Goal: Check status: Check status

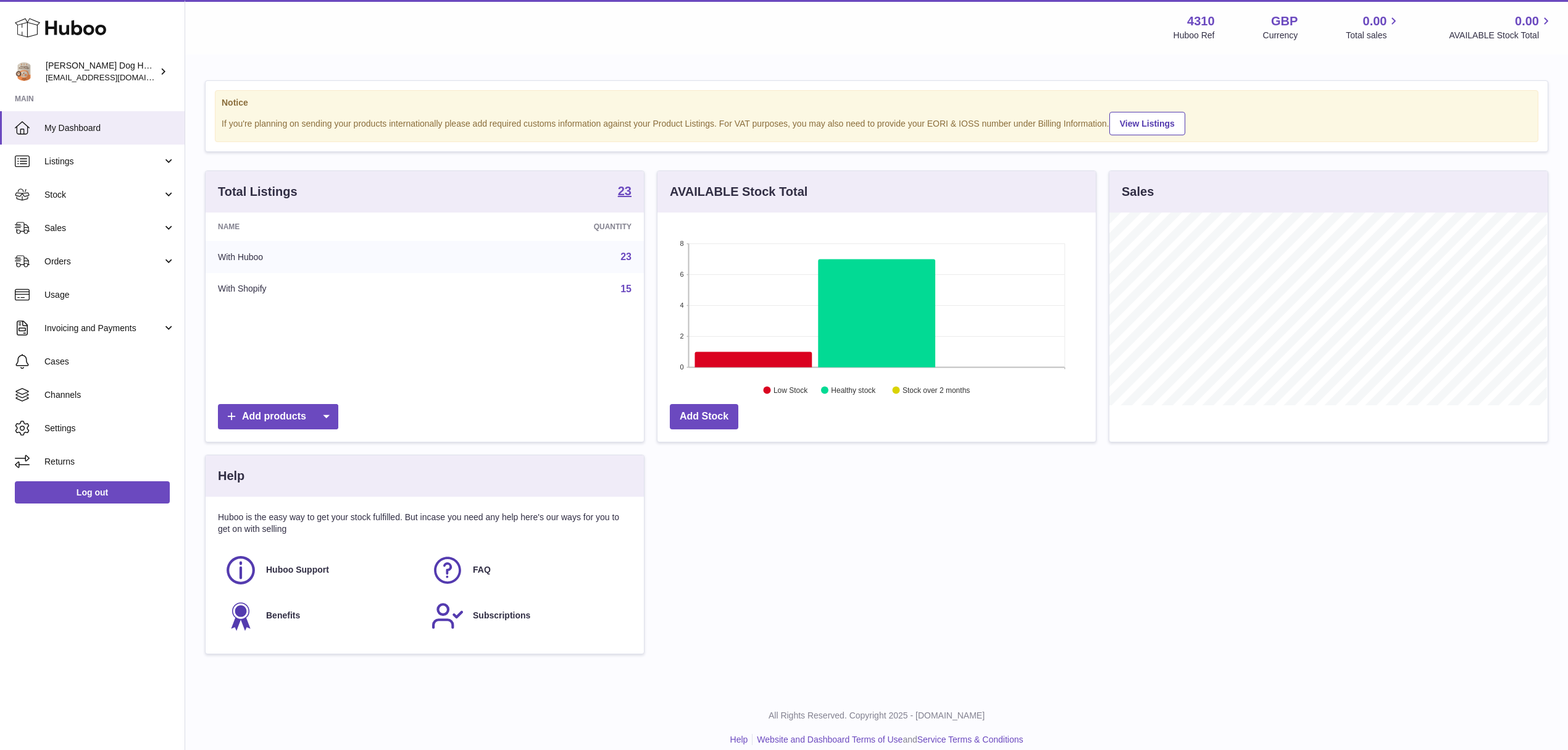
scroll to position [193, 437]
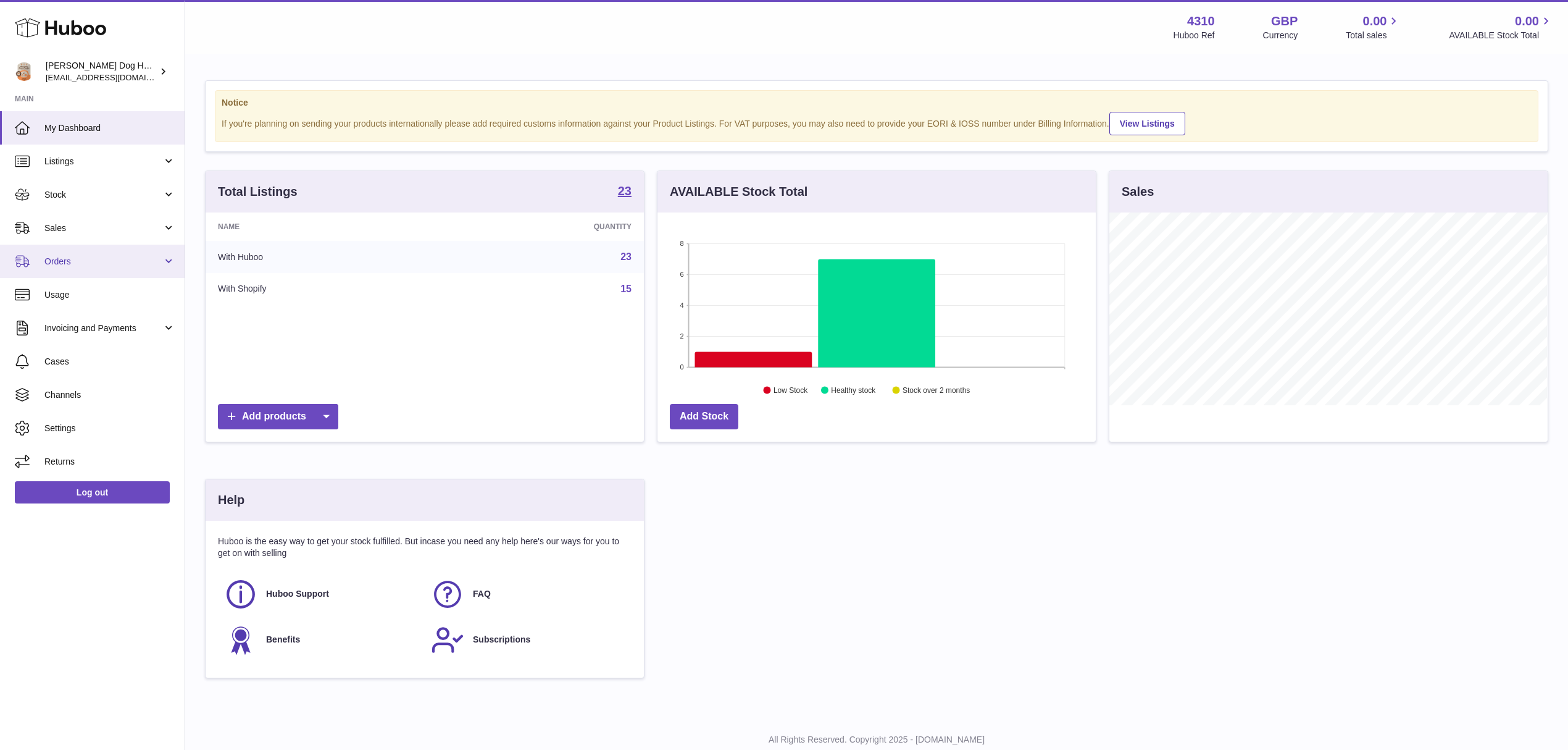
click at [118, 257] on span "Orders" at bounding box center [103, 261] width 118 height 12
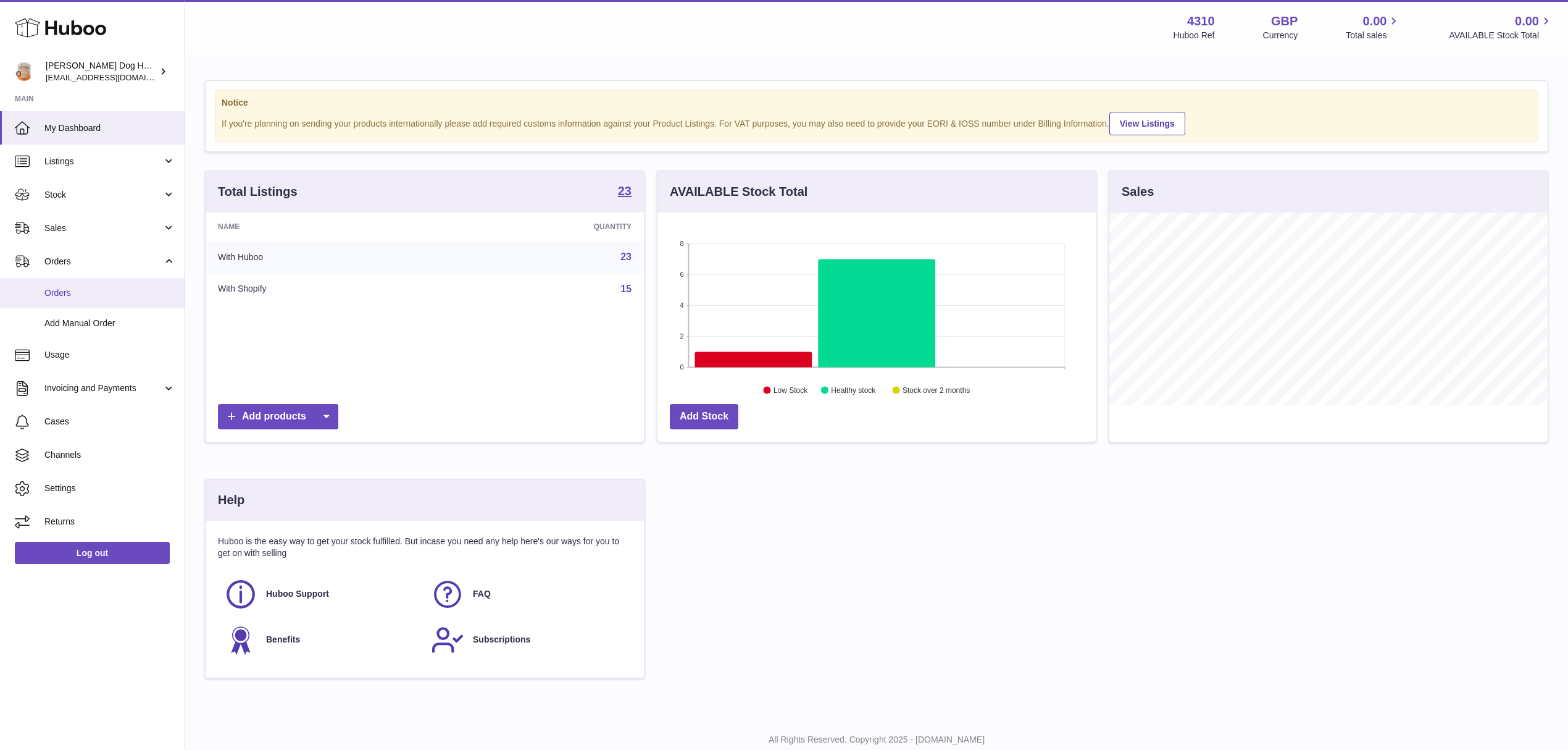
click at [106, 301] on link "Orders" at bounding box center [92, 293] width 184 height 30
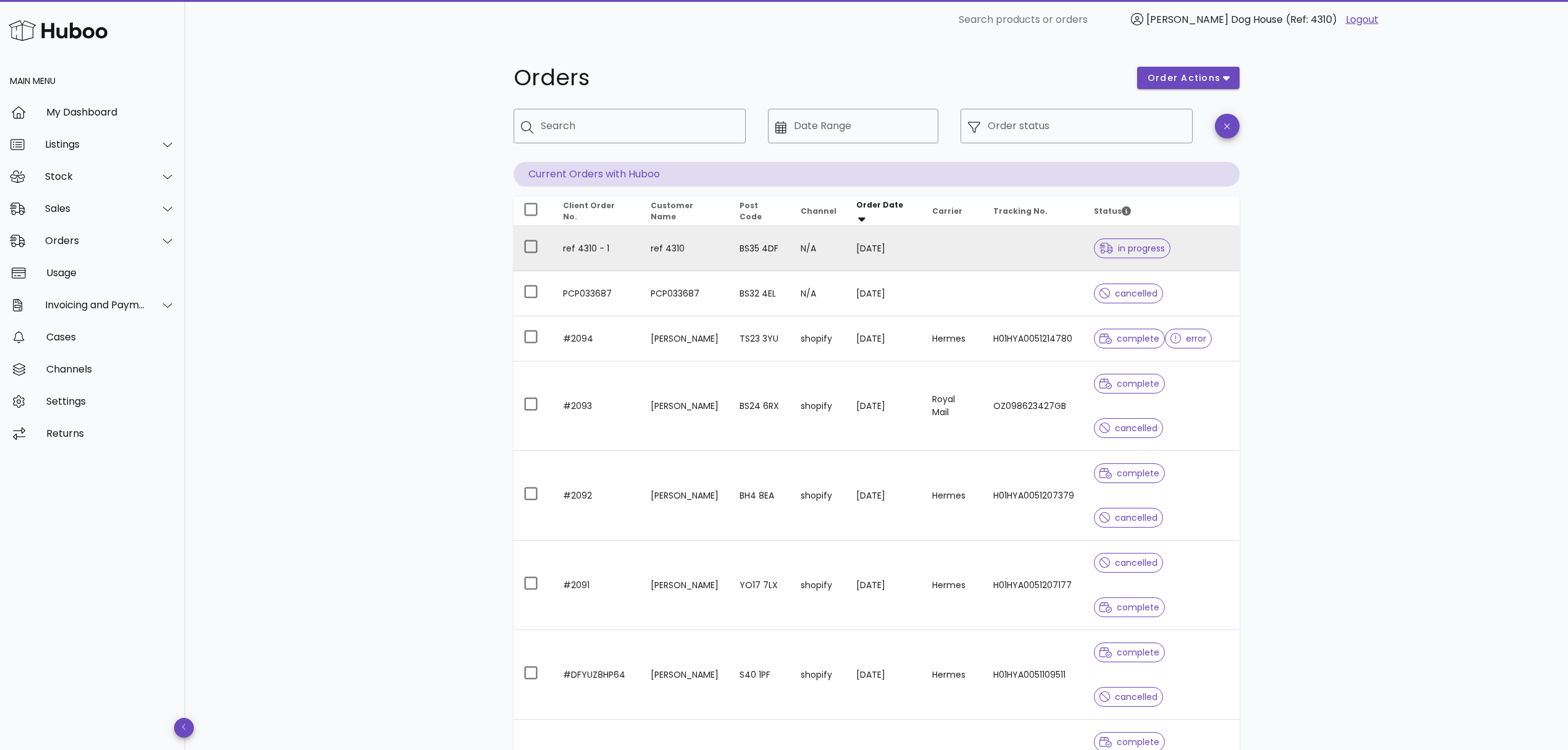
click at [984, 243] on td at bounding box center [1034, 248] width 101 height 45
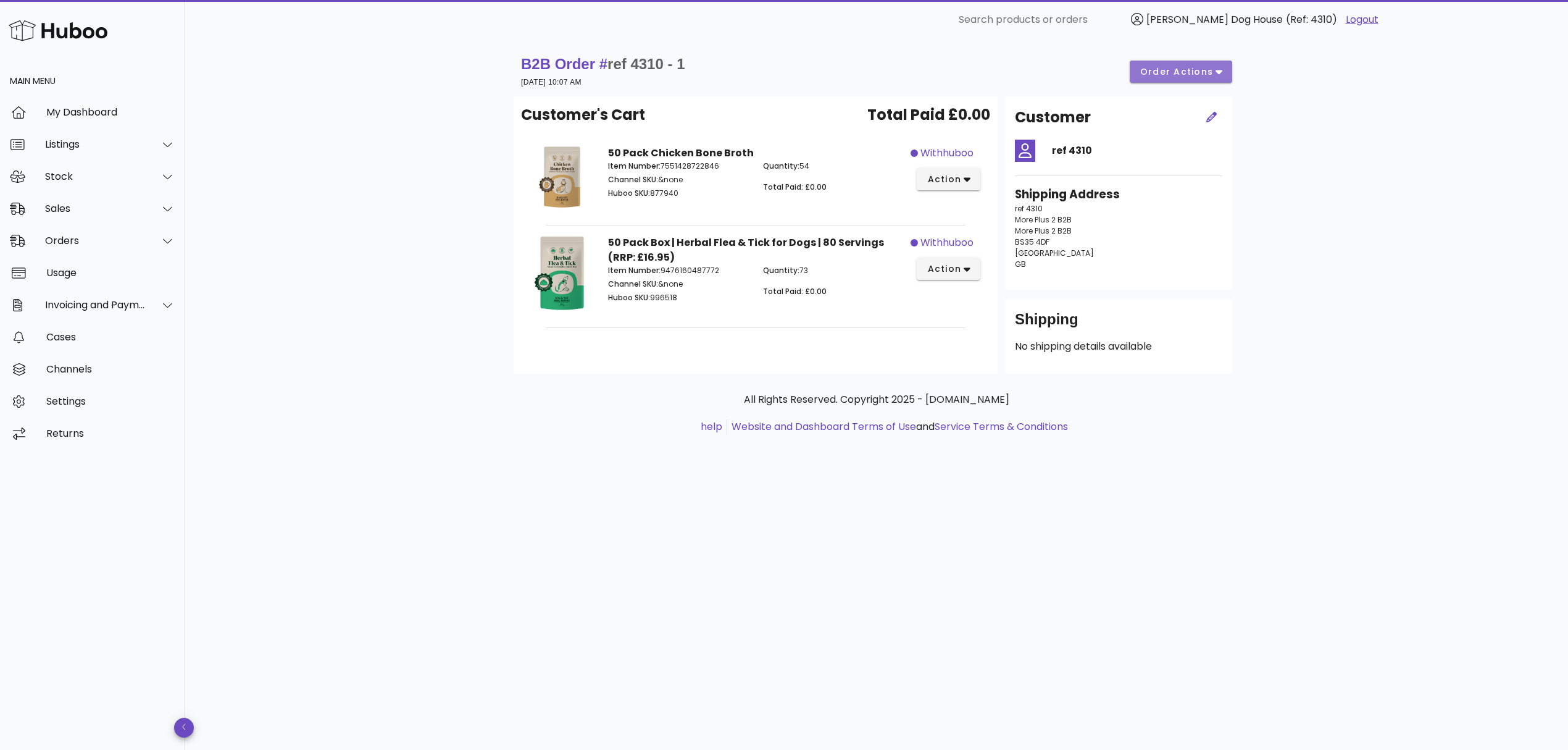
click at [1163, 74] on span "order actions" at bounding box center [1176, 71] width 74 height 13
click at [1283, 125] on div "B2B Order # ref 4310 - 1 03 September 2025 at 10:07 AM order actions Customer's…" at bounding box center [876, 395] width 1383 height 711
